Goal: Task Accomplishment & Management: Complete application form

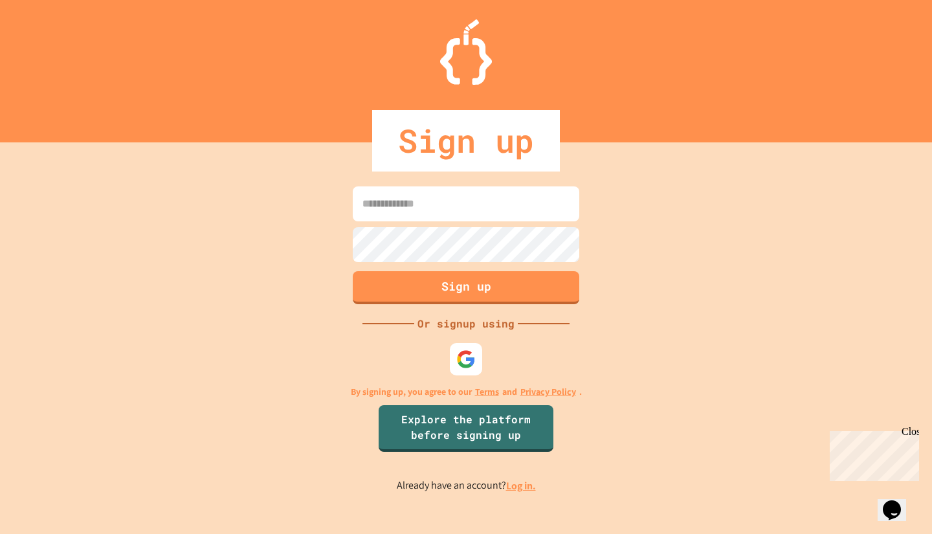
click at [406, 197] on input at bounding box center [466, 203] width 227 height 35
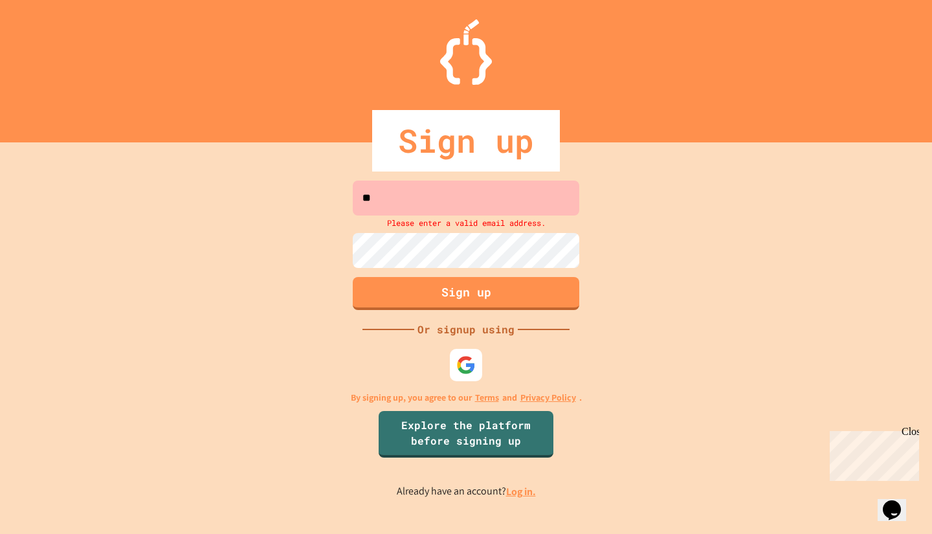
type input "*"
click at [468, 357] on img at bounding box center [466, 364] width 21 height 21
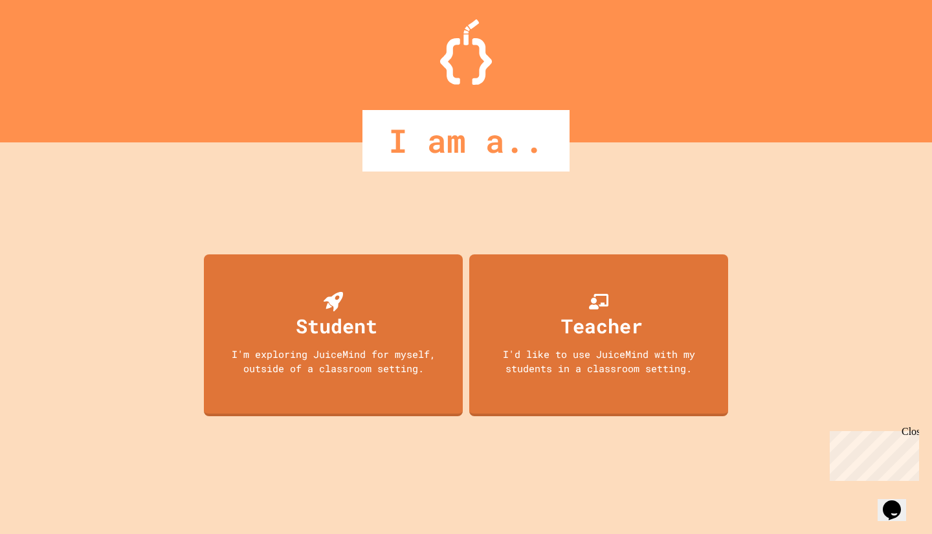
click at [396, 351] on div "I'm exploring JuiceMind for myself, outside of a classroom setting." at bounding box center [333, 361] width 233 height 29
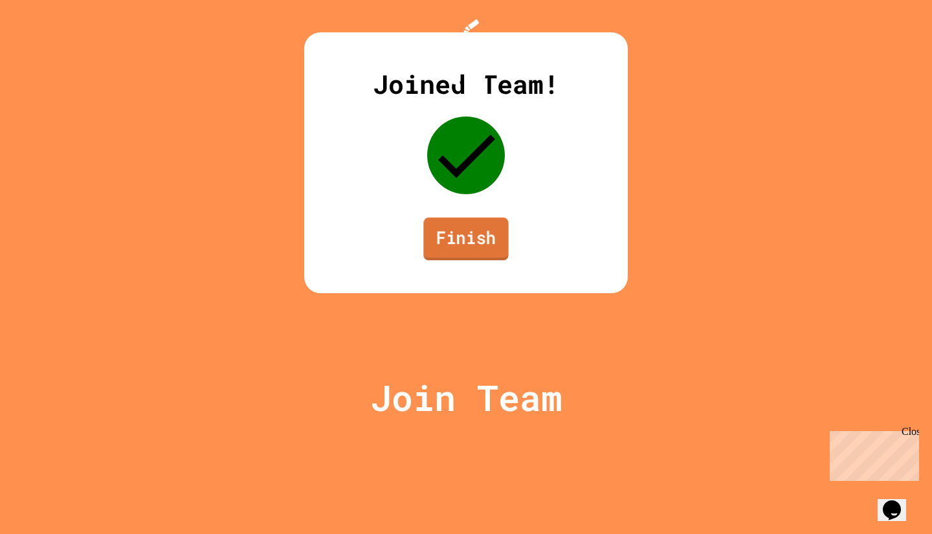
click at [481, 260] on link "Finish" at bounding box center [465, 239] width 85 height 43
